Goal: Information Seeking & Learning: Learn about a topic

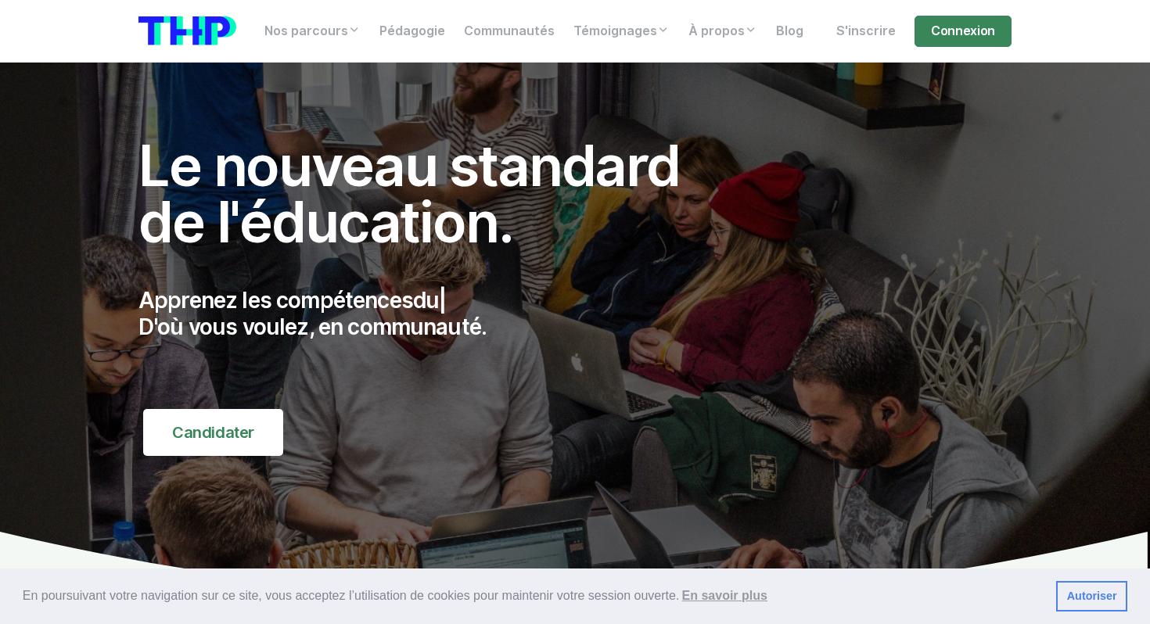
click at [346, 175] on h1 "Le nouveau standard de l'éducation." at bounding box center [426, 194] width 576 height 113
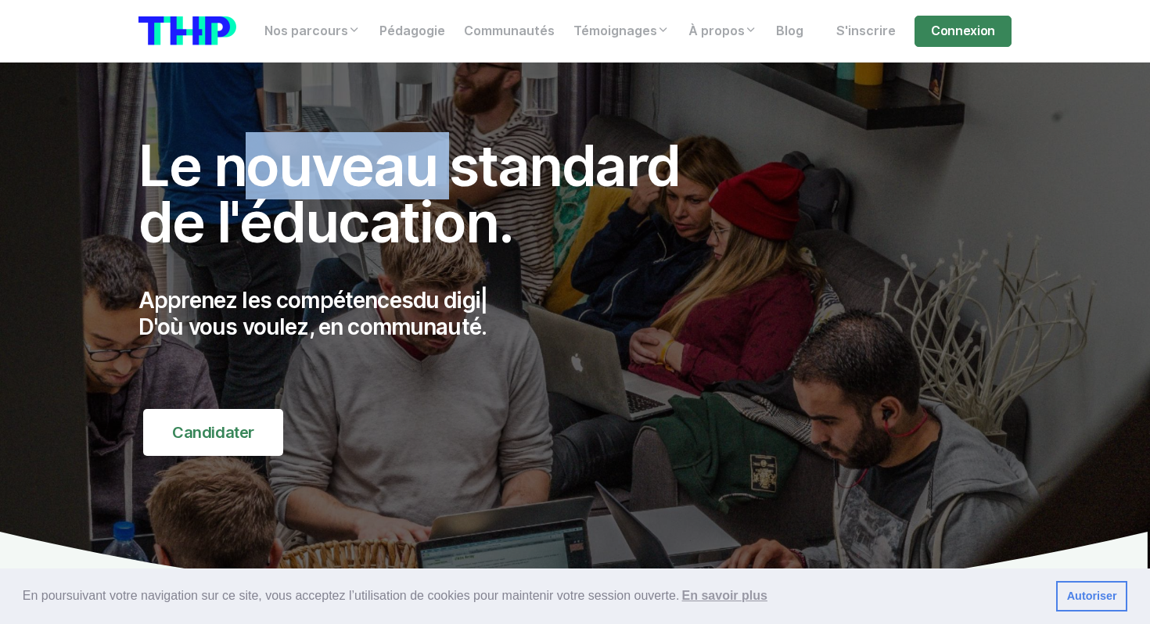
click at [346, 175] on h1 "Le nouveau standard de l'éducation." at bounding box center [426, 194] width 576 height 113
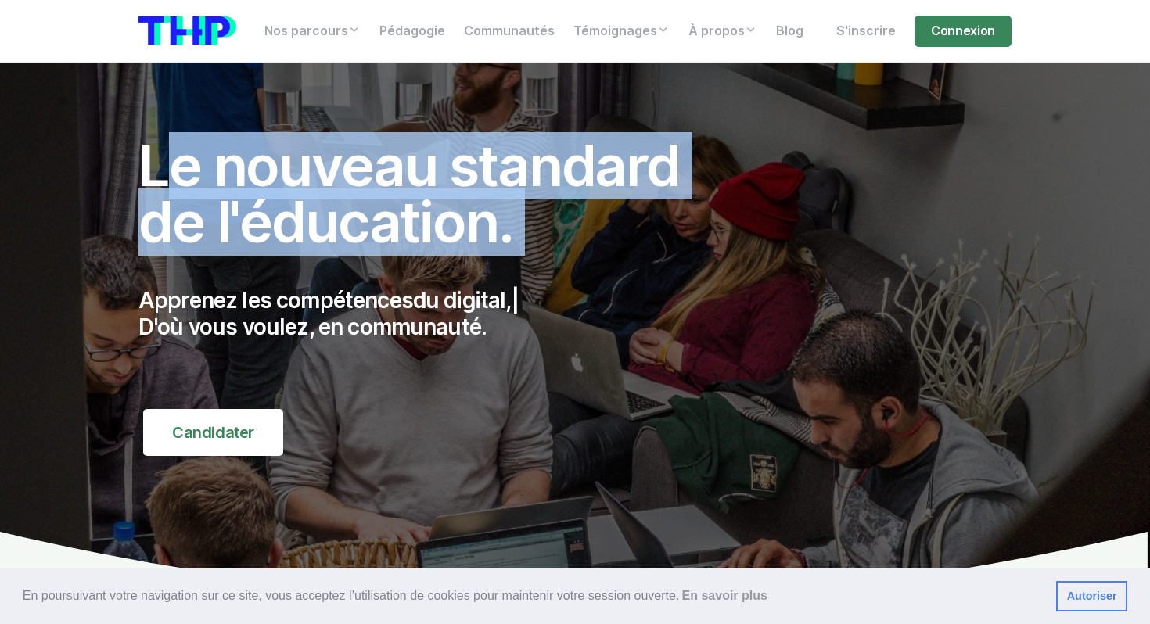
click at [314, 242] on h1 "Le nouveau standard de l'éducation." at bounding box center [426, 194] width 576 height 113
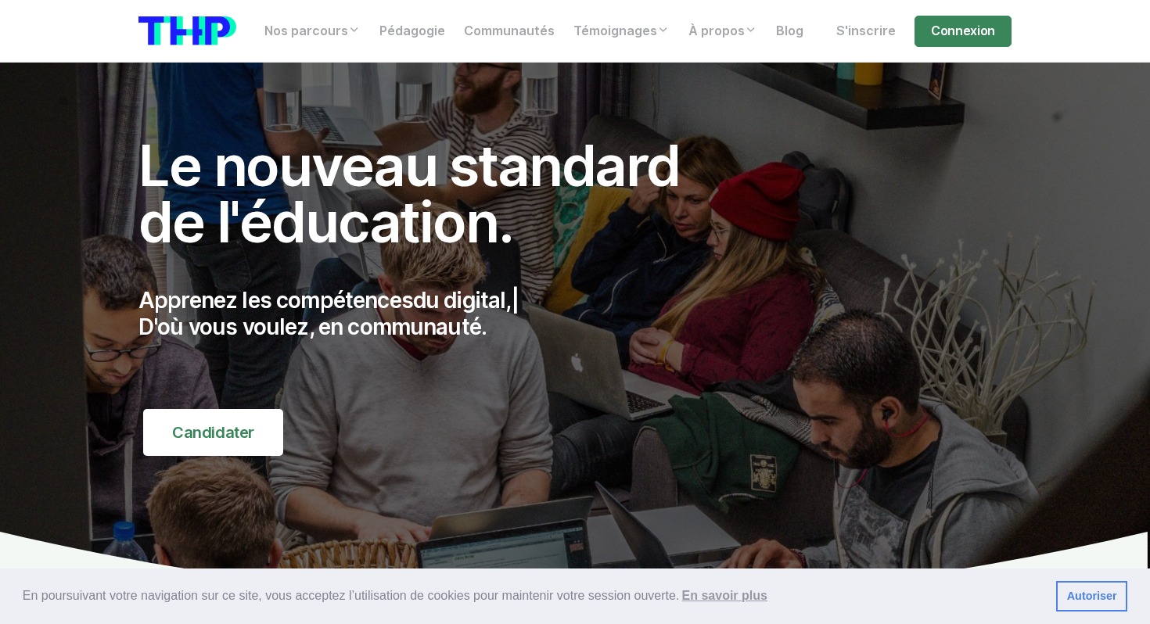
click at [314, 242] on h1 "Le nouveau standard de l'éducation." at bounding box center [426, 194] width 576 height 113
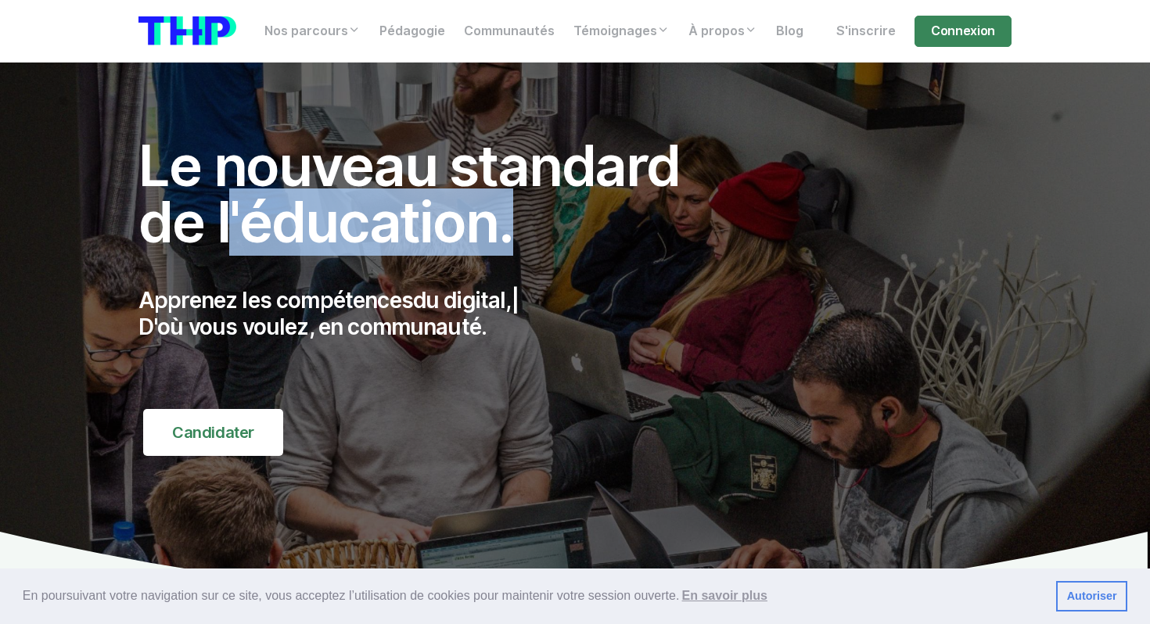
click at [314, 242] on h1 "Le nouveau standard de l'éducation." at bounding box center [426, 194] width 576 height 113
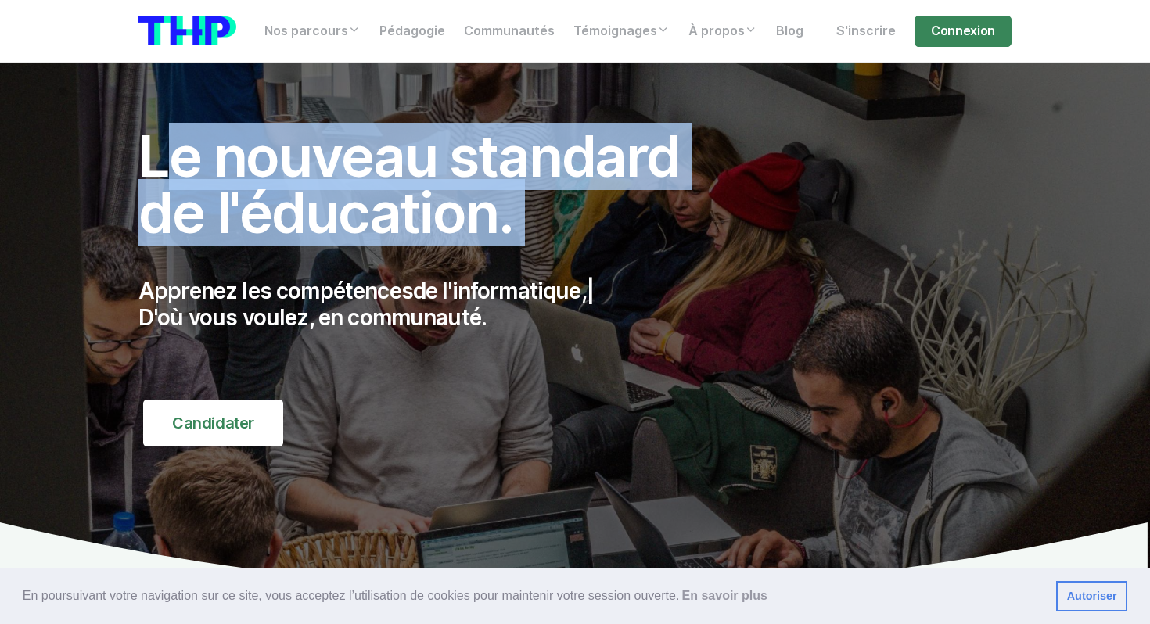
scroll to position [5, 0]
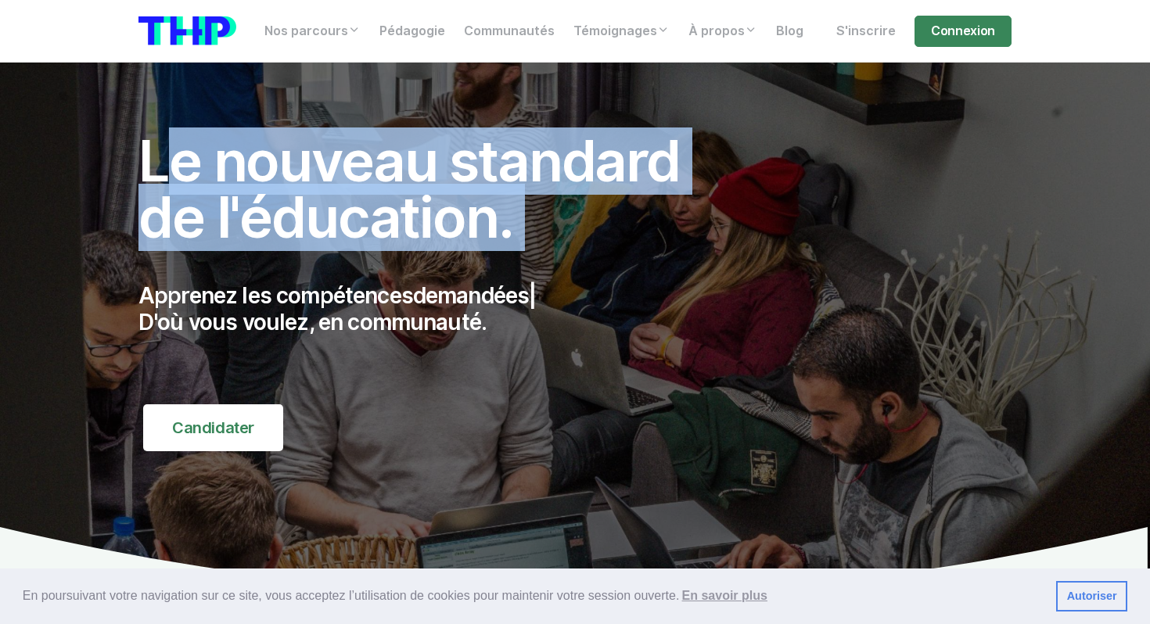
click at [284, 275] on div "Apprenez les compétences demandées | D'où vous voulez, en communauté." at bounding box center [426, 324] width 576 height 121
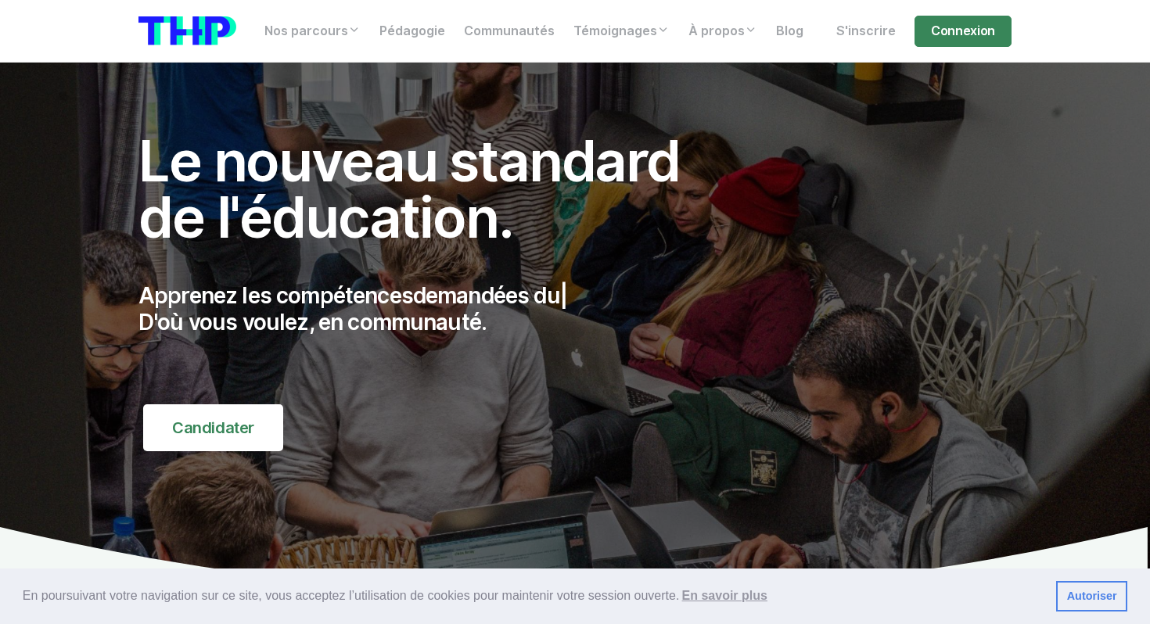
click at [284, 275] on div "Apprenez les compétences demandées du | D'où vous voulez, en communauté." at bounding box center [426, 324] width 576 height 121
click at [284, 275] on div "Apprenez les compétences demandées du marc | D'où vous voulez, en communauté." at bounding box center [426, 324] width 576 height 121
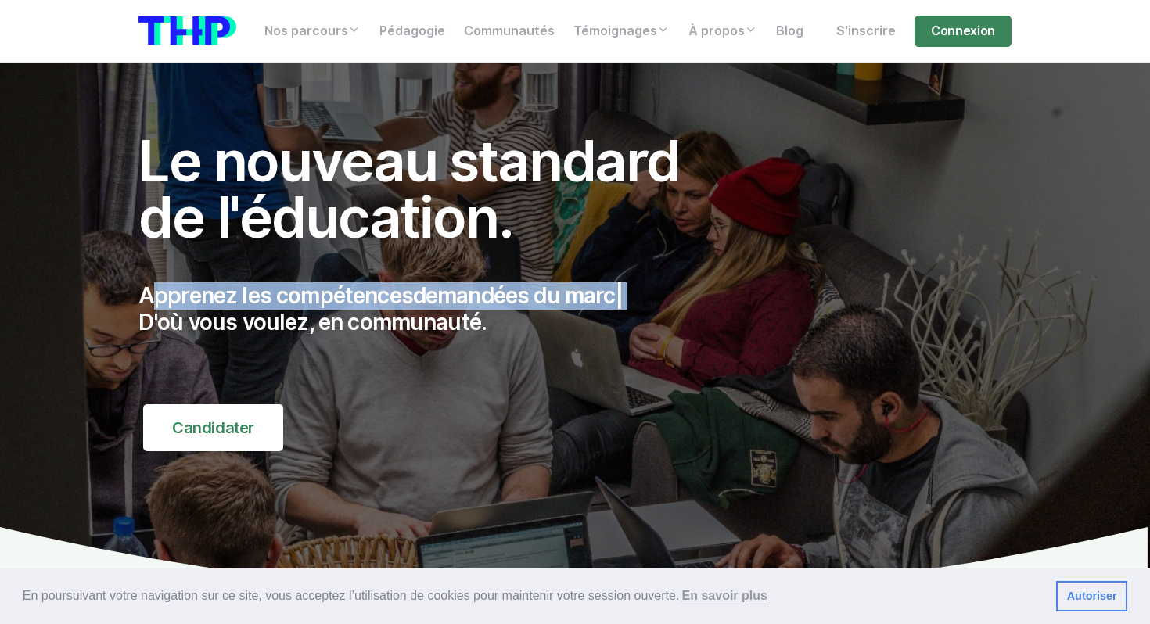
click at [284, 275] on div "Apprenez les compétences demandées du marc | D'où vous voulez, en communauté." at bounding box center [426, 324] width 576 height 121
click at [284, 275] on div "Apprenez les compétences demandées du marché, | D'où vous voulez, en communauté." at bounding box center [426, 324] width 576 height 121
click at [284, 275] on div "Apprenez les compétences | D'où vous voulez, en communauté." at bounding box center [426, 324] width 576 height 121
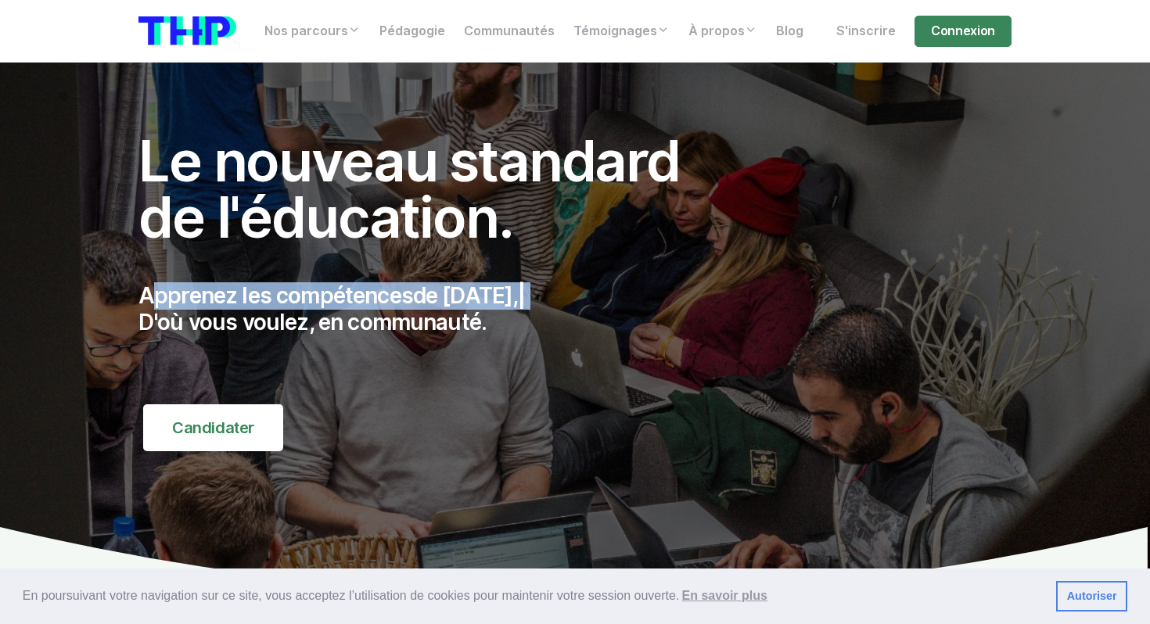
click at [282, 286] on p "Apprenez les compétences de [DATE], | D'où vous voulez, en communauté." at bounding box center [426, 309] width 576 height 52
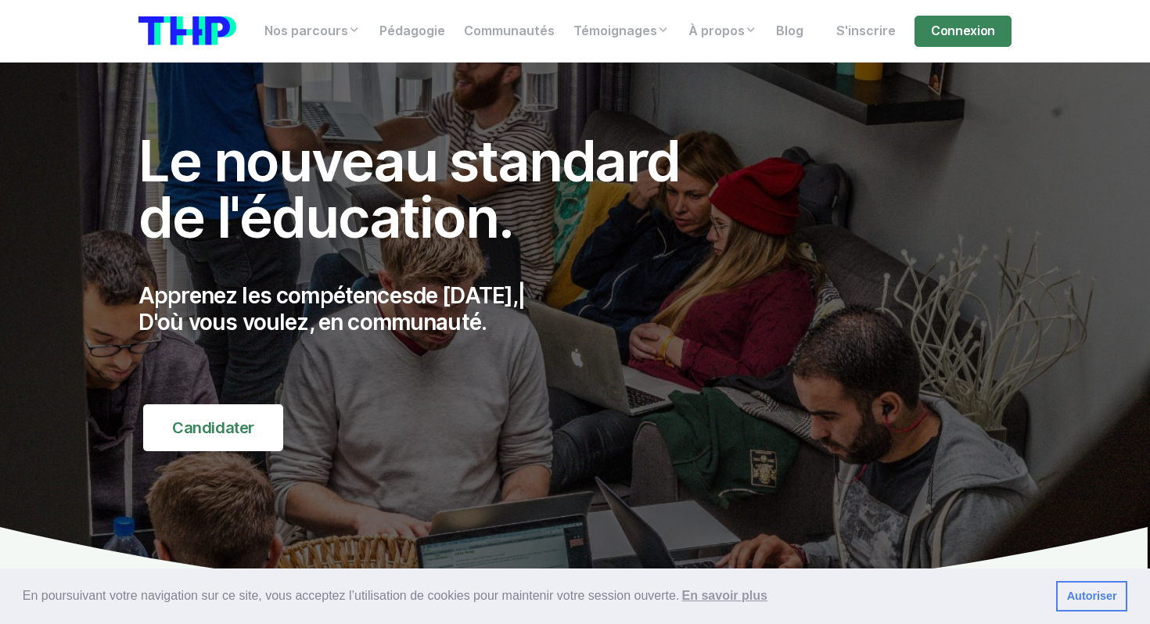
click at [282, 286] on p "Apprenez les compétences de [DATE], | D'où vous voulez, en communauté." at bounding box center [426, 309] width 576 height 52
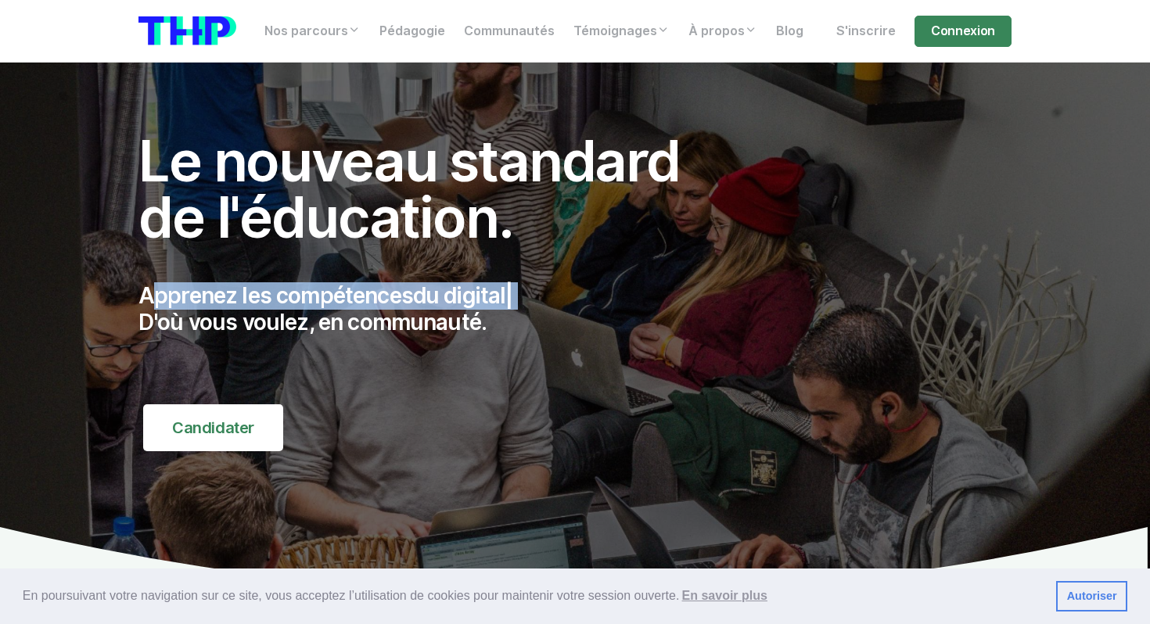
click at [282, 286] on p "Apprenez les compétences du digital | D'où vous voulez, en communauté." at bounding box center [426, 309] width 576 height 52
click at [282, 286] on p "Apprenez les compétences du digital, | D'où vous voulez, en communauté." at bounding box center [426, 309] width 576 height 52
click at [282, 286] on p "Apprenez les compétences de | D'où vous voulez, en communauté." at bounding box center [426, 309] width 576 height 52
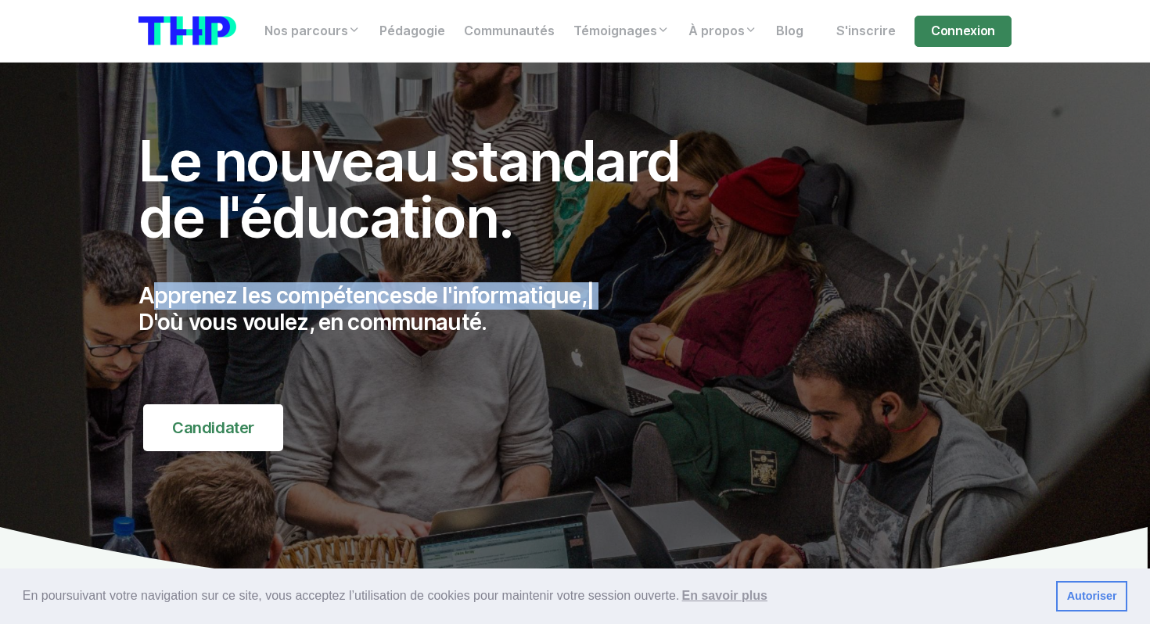
click at [308, 301] on p "Apprenez les compétences de l'informatique, | D'où vous voulez, en communauté." at bounding box center [426, 309] width 576 height 52
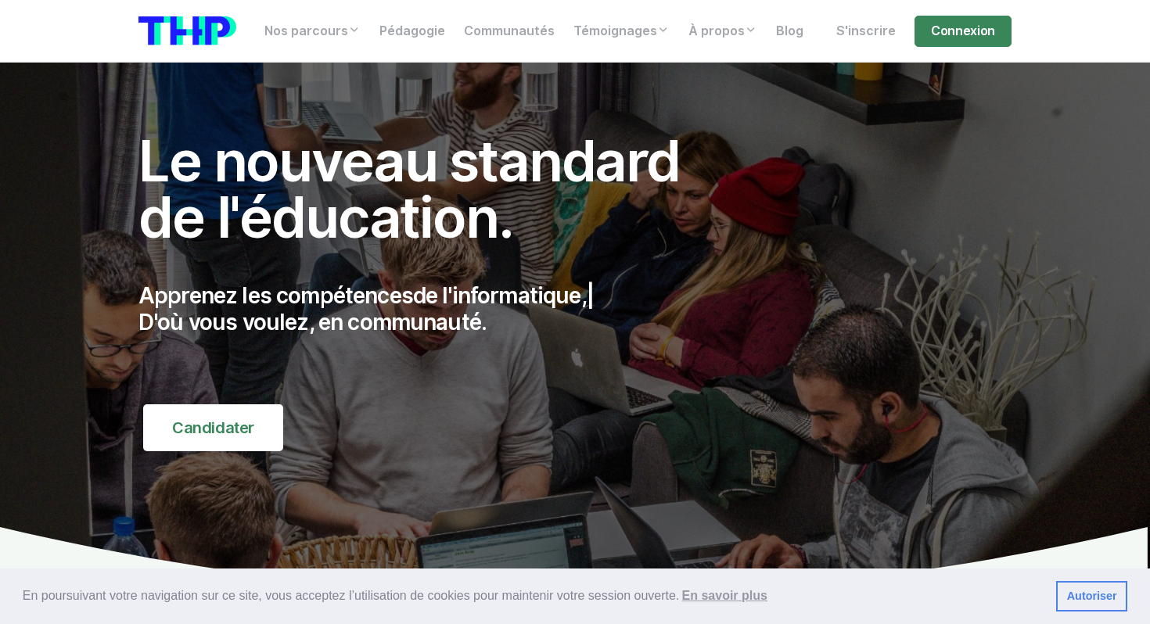
click at [308, 301] on p "Apprenez les compétences de l'informatique, | D'où vous voulez, en communauté." at bounding box center [426, 309] width 576 height 52
click at [308, 301] on p "Apprenez les compétences de l' | D'où vous voulez, en communauté." at bounding box center [426, 309] width 576 height 52
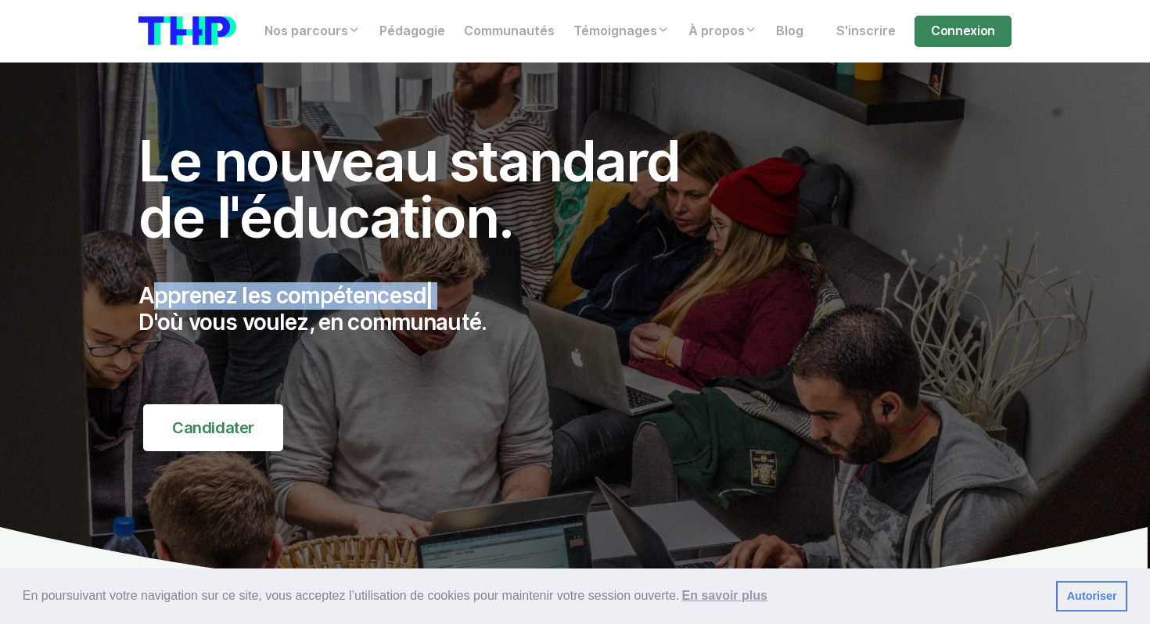
click at [289, 195] on h1 "Le nouveau standard de l'éducation." at bounding box center [426, 189] width 576 height 113
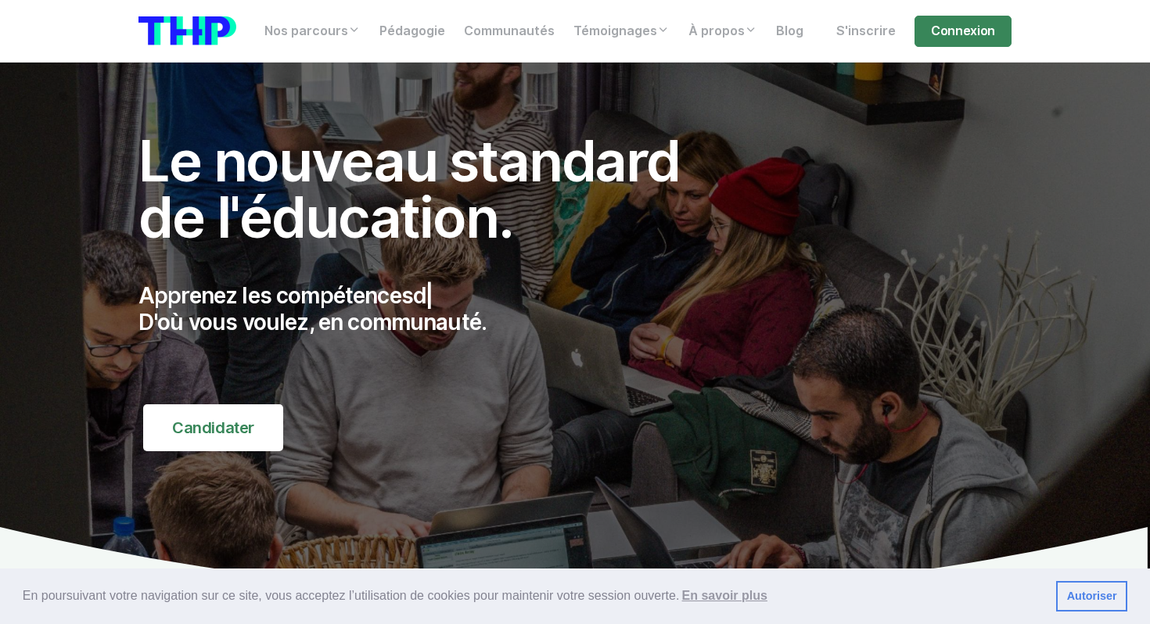
click at [289, 195] on h1 "Le nouveau standard de l'éducation." at bounding box center [426, 189] width 576 height 113
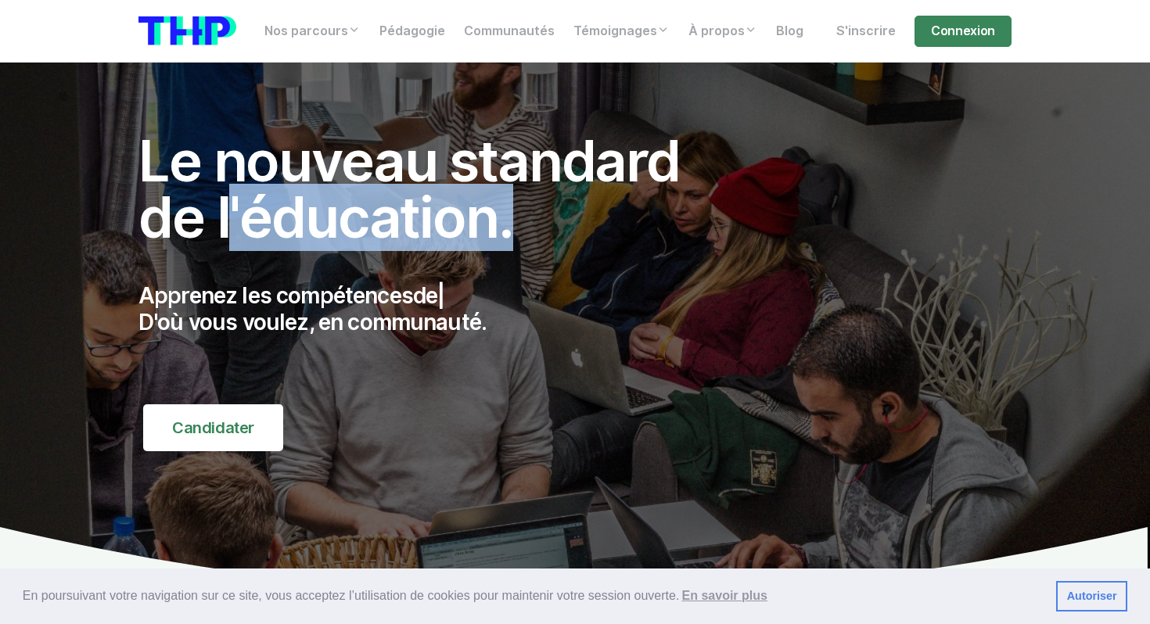
click at [289, 195] on h1 "Le nouveau standard de l'éducation." at bounding box center [426, 189] width 576 height 113
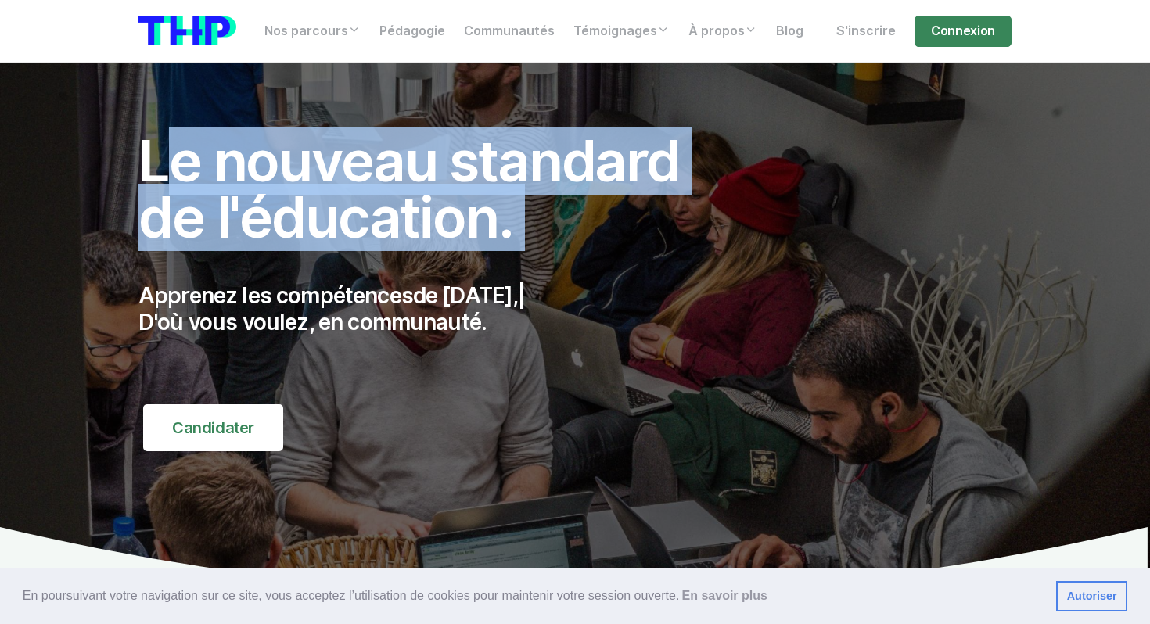
click at [289, 195] on h1 "Le nouveau standard de l'éducation." at bounding box center [426, 189] width 576 height 113
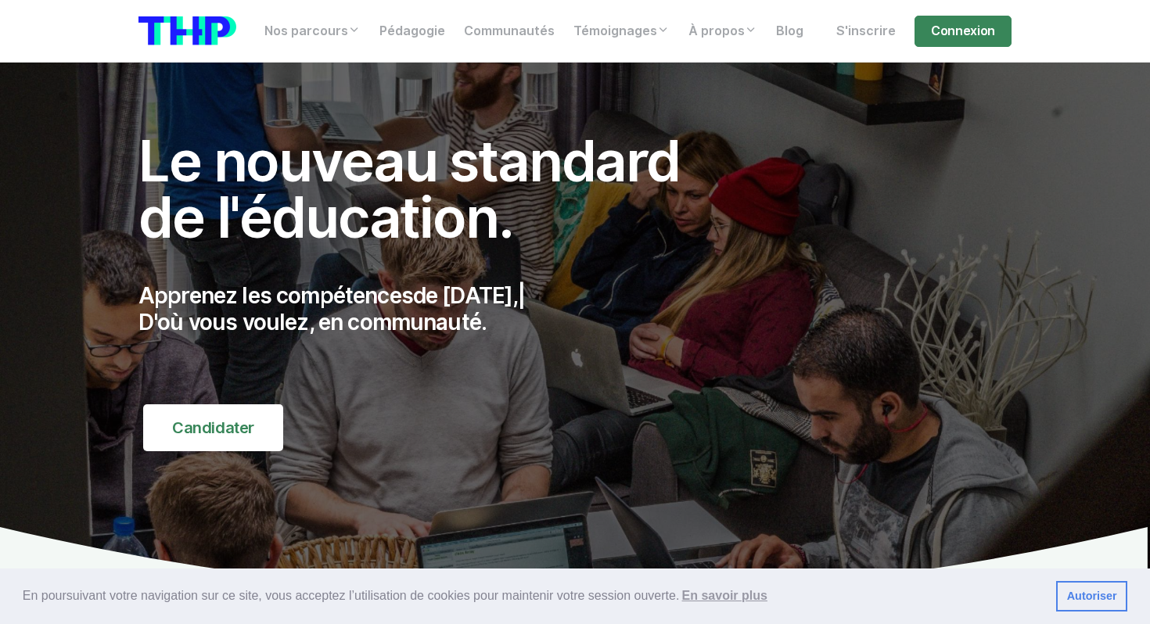
click at [289, 195] on h1 "Le nouveau standard de l'éducation." at bounding box center [426, 189] width 576 height 113
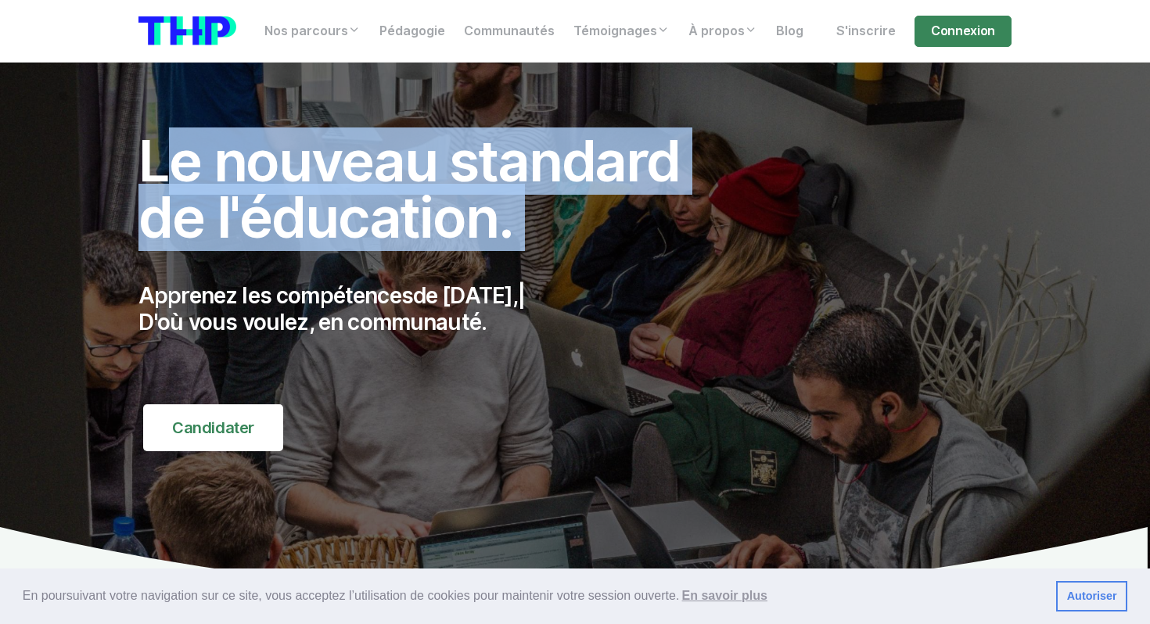
click at [289, 195] on h1 "Le nouveau standard de l'éducation." at bounding box center [426, 189] width 576 height 113
click at [310, 160] on h1 "Le nouveau standard de l'éducation." at bounding box center [426, 189] width 576 height 113
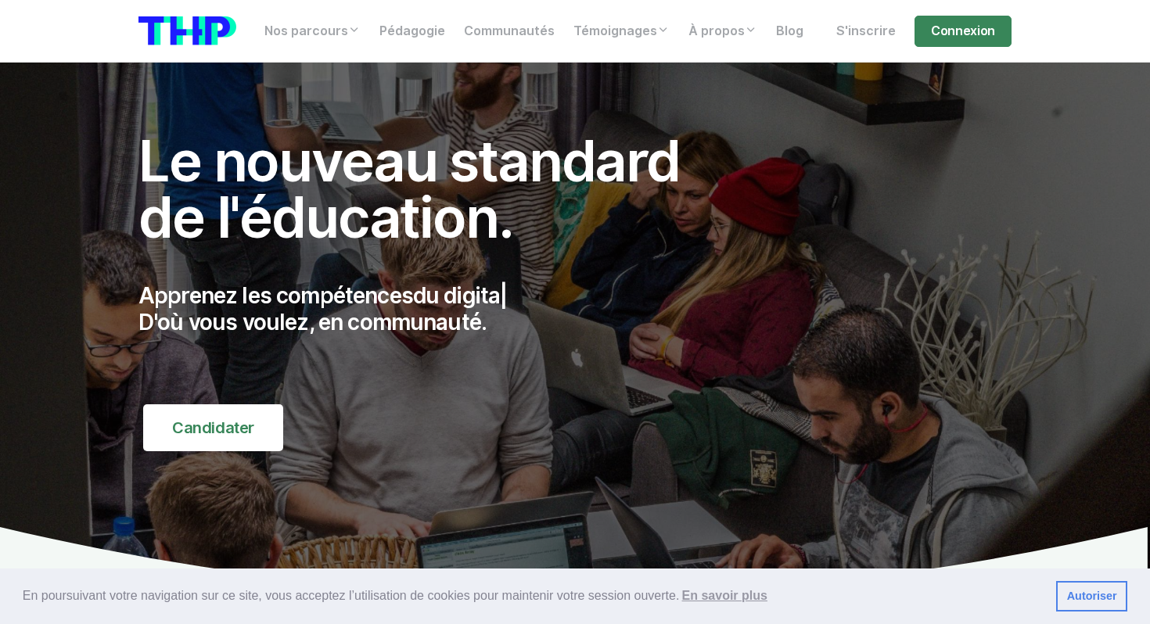
click at [310, 160] on h1 "Le nouveau standard de l'éducation." at bounding box center [426, 189] width 576 height 113
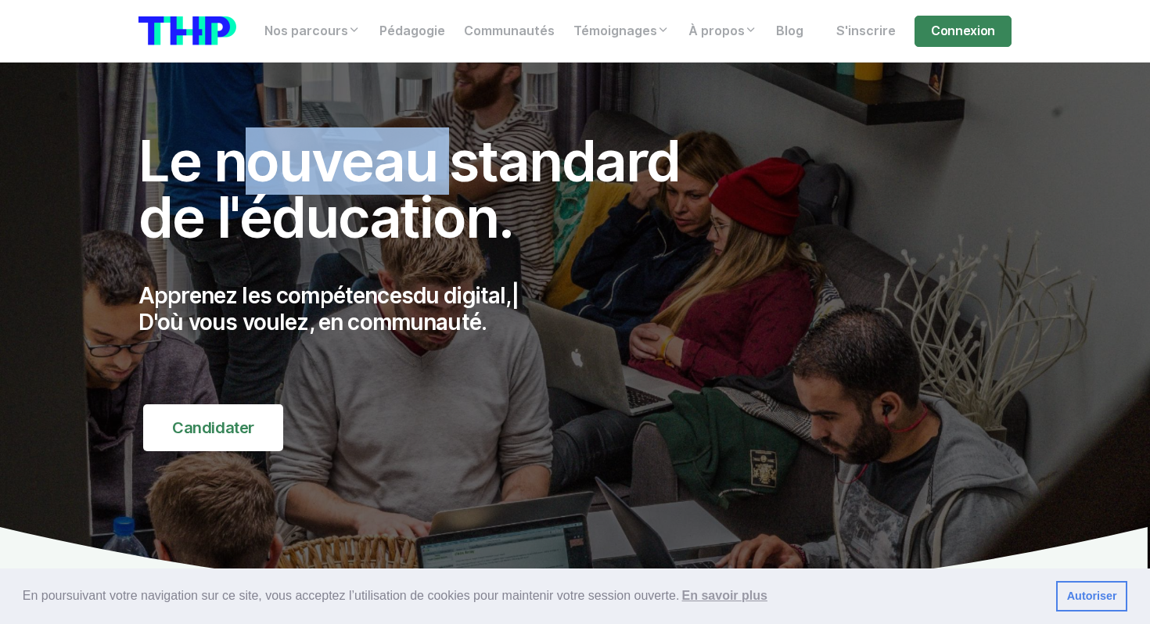
click at [310, 160] on h1 "Le nouveau standard de l'éducation." at bounding box center [426, 189] width 576 height 113
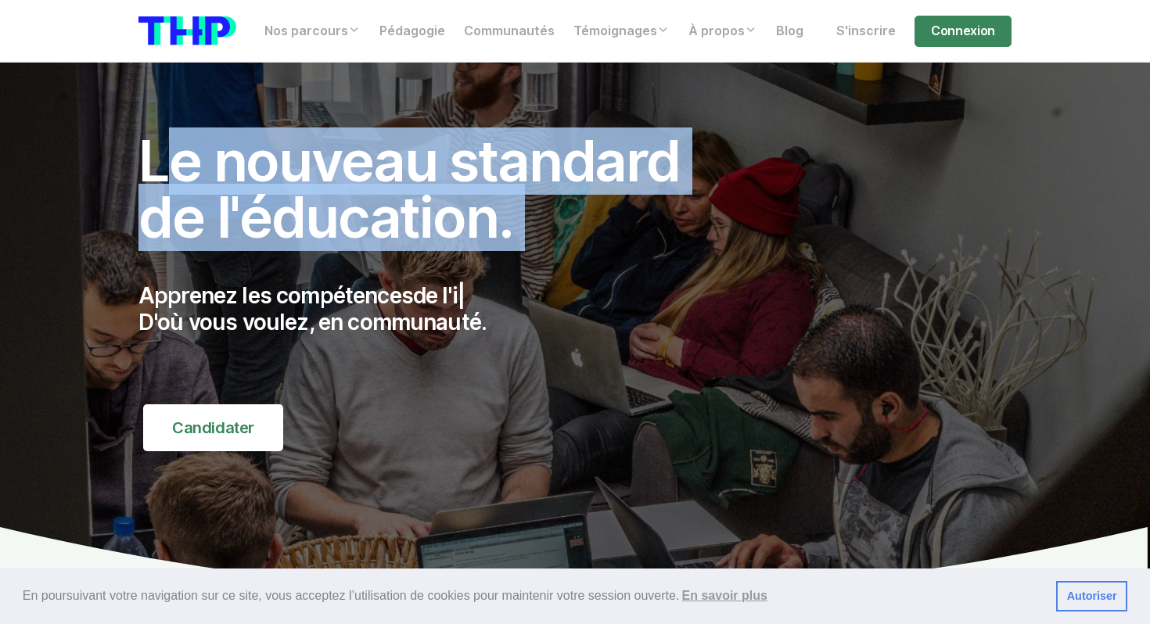
click at [420, 216] on h1 "Le nouveau standard de l'éducation." at bounding box center [426, 189] width 576 height 113
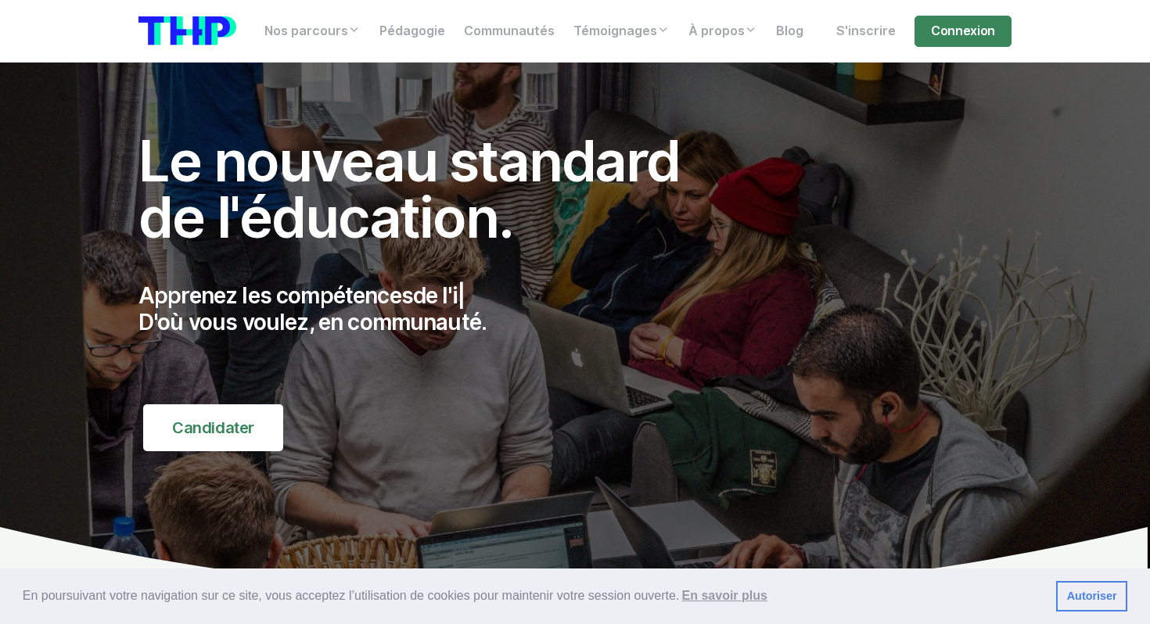
click at [420, 216] on h1 "Le nouveau standard de l'éducation." at bounding box center [426, 189] width 576 height 113
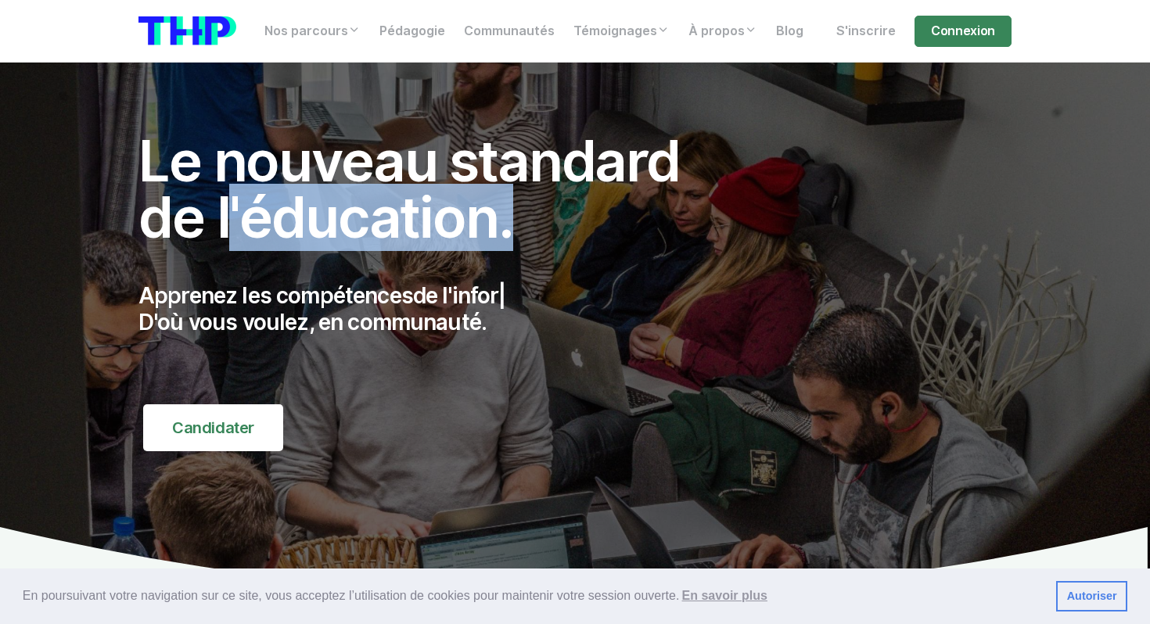
click at [420, 216] on h1 "Le nouveau standard de l'éducation." at bounding box center [426, 189] width 576 height 113
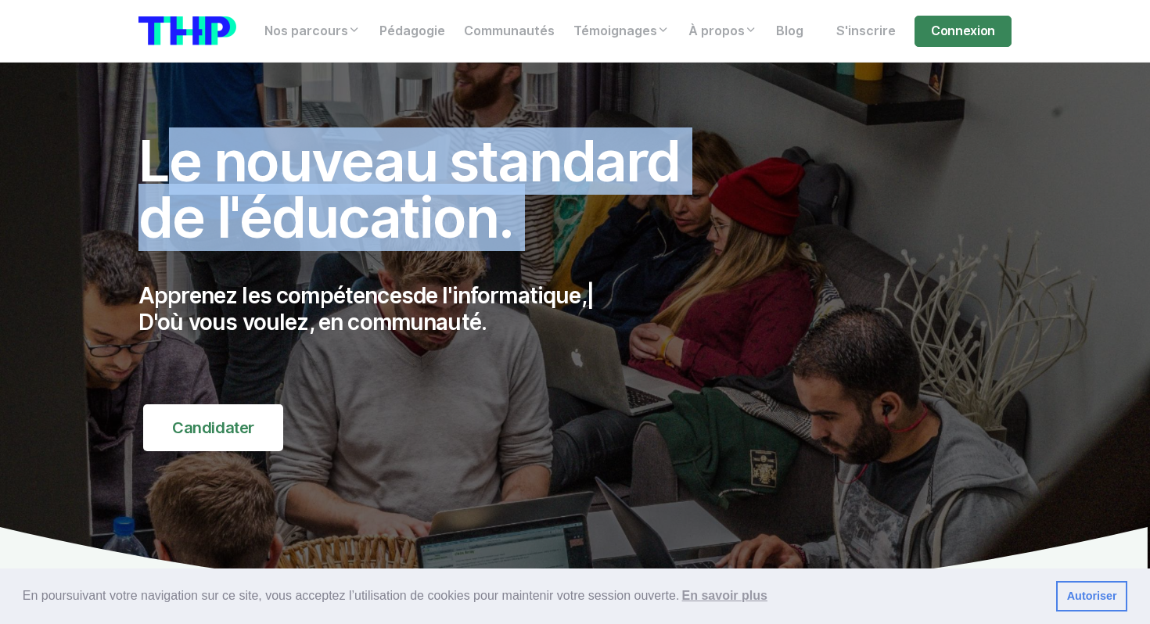
click at [321, 334] on p "Apprenez les compétences de l'informatique, | D'où vous voulez, en communauté." at bounding box center [426, 309] width 576 height 52
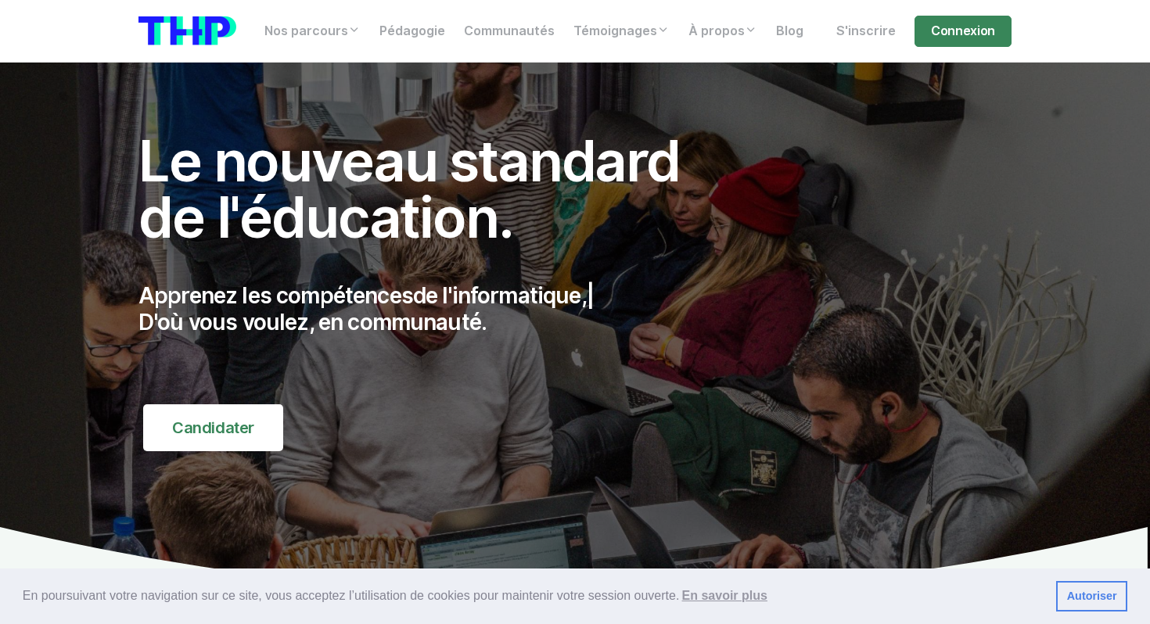
click at [321, 334] on p "Apprenez les compétences de l'informatique, | D'où vous voulez, en communauté." at bounding box center [426, 309] width 576 height 52
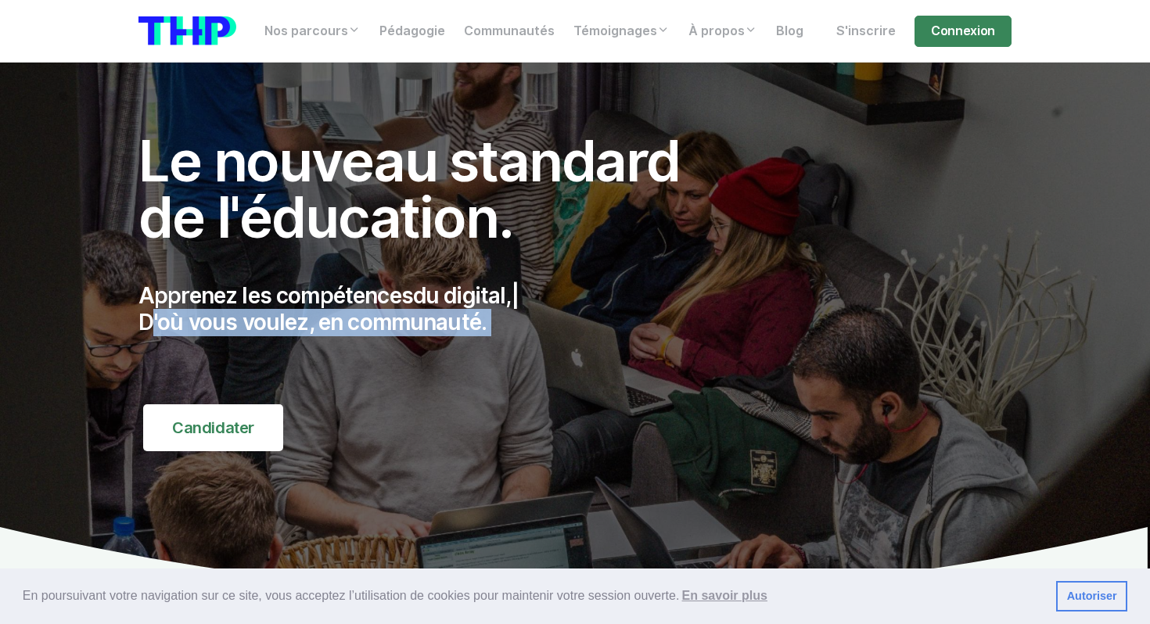
click at [363, 412] on div "Le nouveau standard de l'éducation. Apprenez les compétences du digital, | D'où…" at bounding box center [426, 292] width 594 height 318
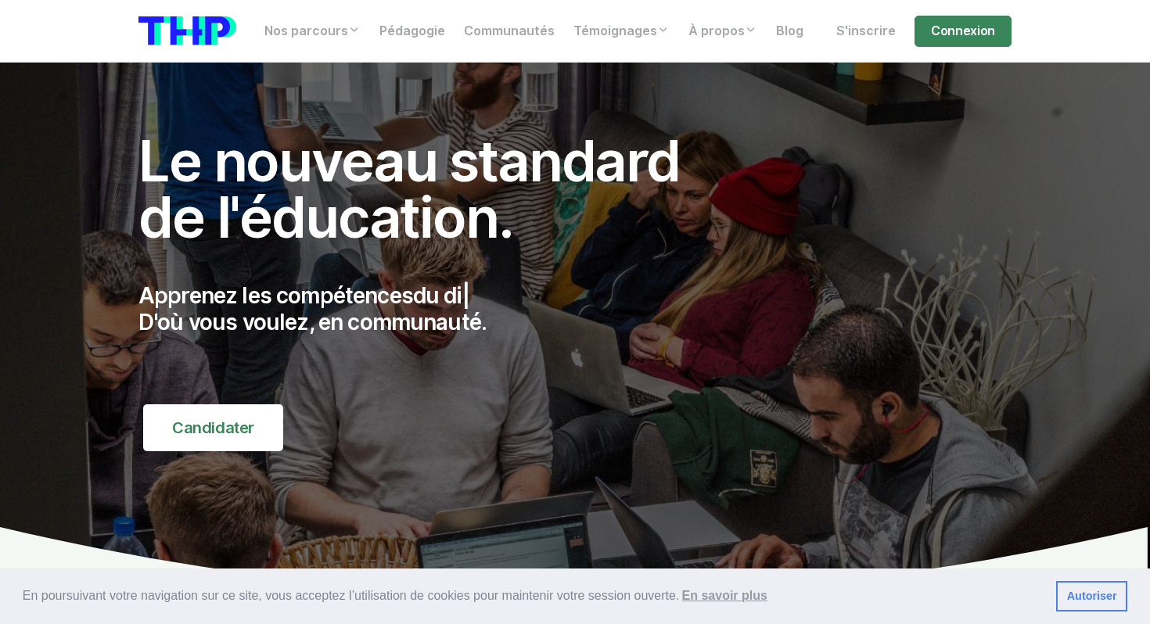
click at [363, 412] on div "Le nouveau standard de l'éducation. Apprenez les compétences du di | D'où vous …" at bounding box center [426, 292] width 594 height 318
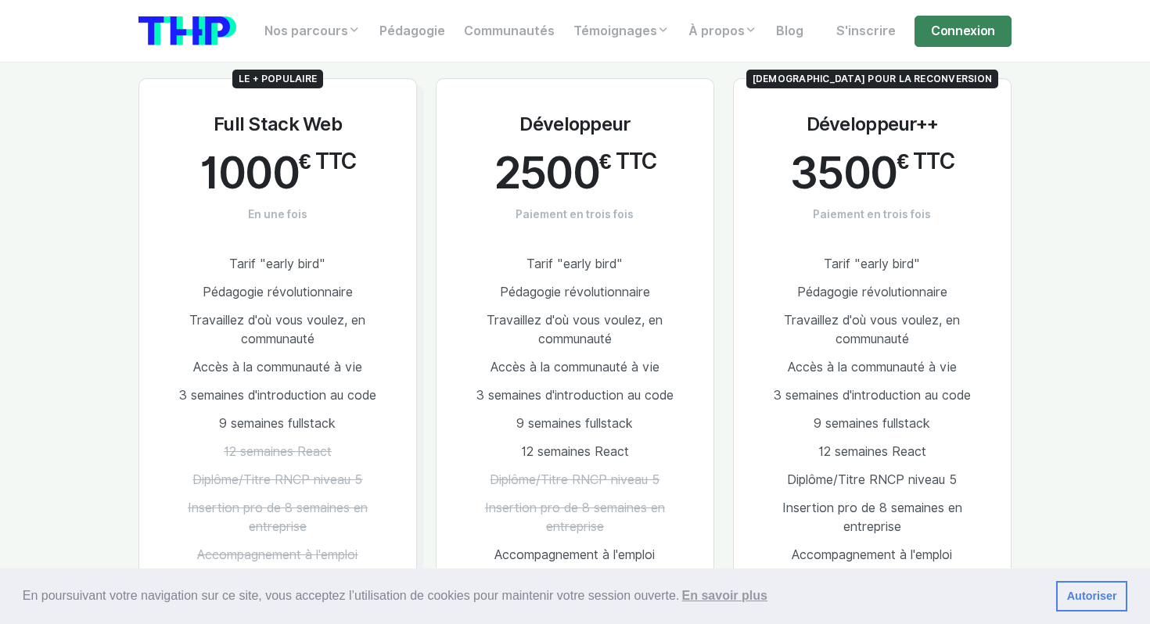
scroll to position [2972, 0]
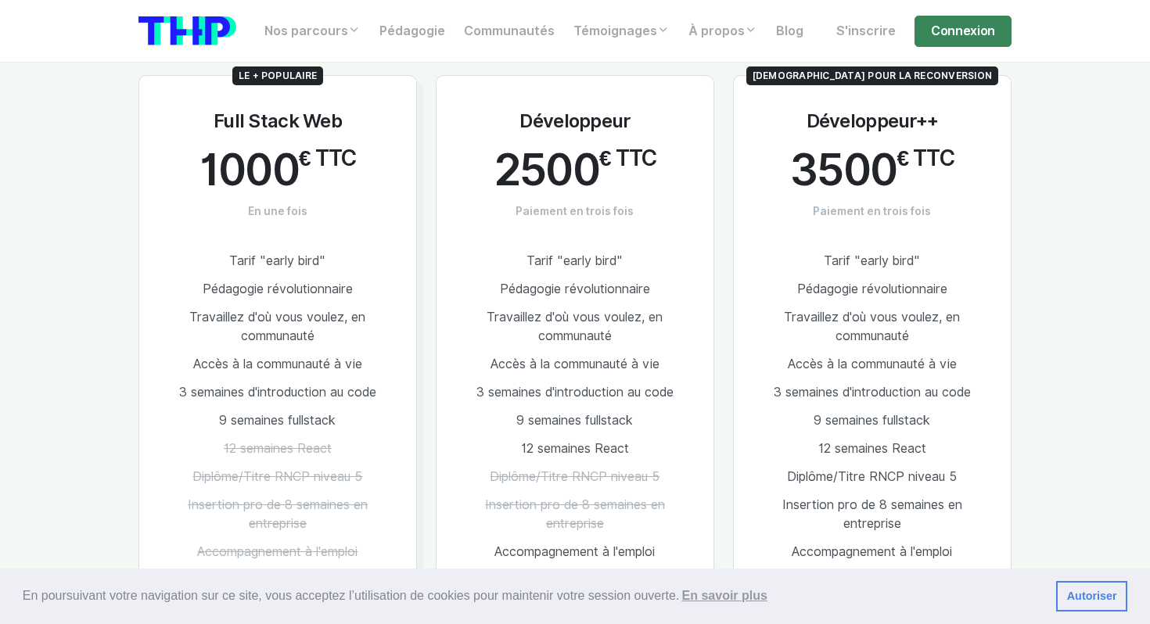
click at [427, 386] on div "Développeur 2500 € TTC Paiement en trois fois Tarif "early bird" Pédagogie révo…" at bounding box center [574, 372] width 297 height 594
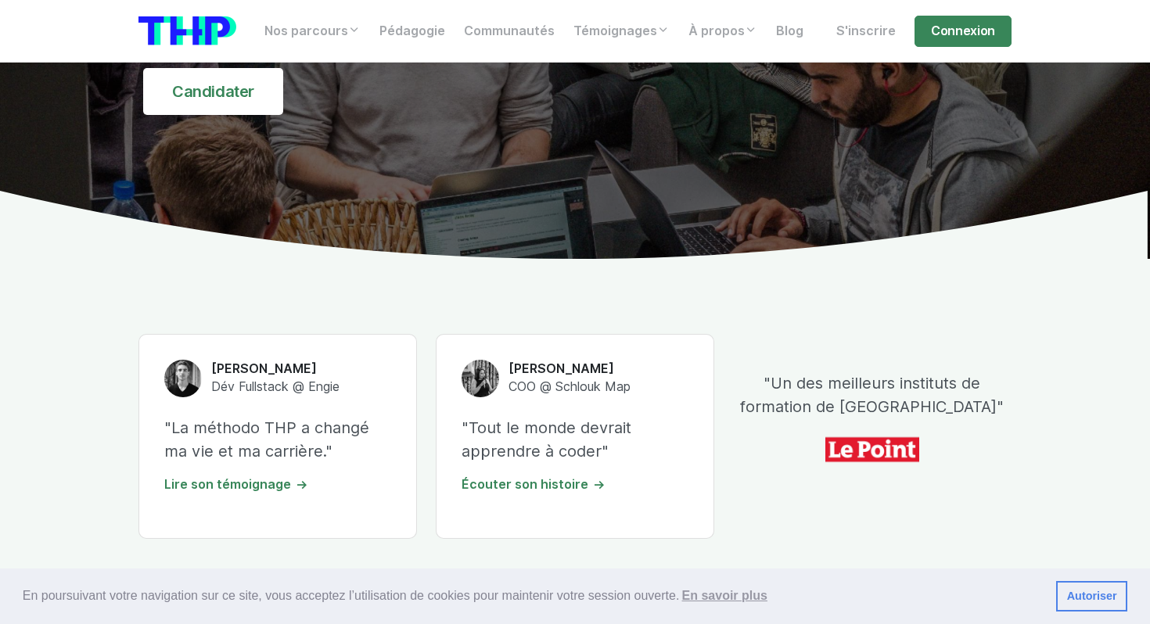
scroll to position [0, 0]
